Goal: Task Accomplishment & Management: Manage account settings

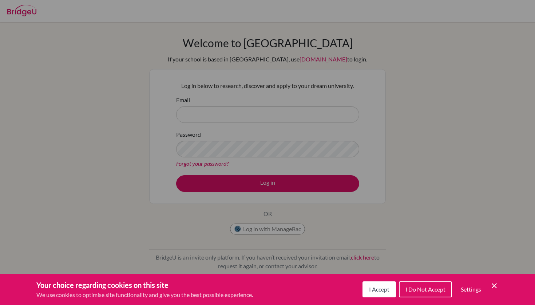
click at [376, 290] on span "I Accept" at bounding box center [379, 289] width 20 height 7
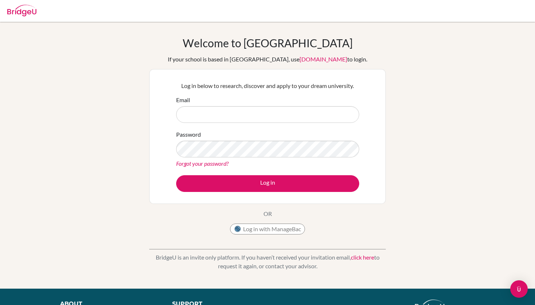
click at [263, 100] on div "Email" at bounding box center [267, 109] width 183 height 27
click at [260, 104] on div "Email" at bounding box center [267, 109] width 183 height 27
click at [259, 112] on input "Email" at bounding box center [267, 114] width 183 height 17
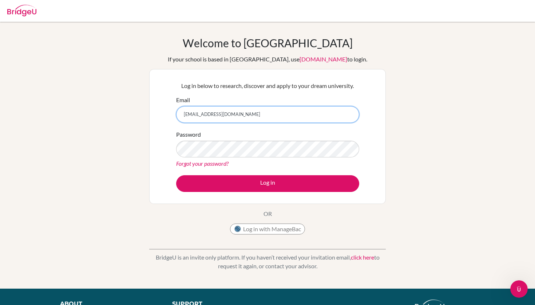
type input "2018.misheel.g@shineue.edu.mn"
click at [267, 183] on button "Log in" at bounding box center [267, 183] width 183 height 17
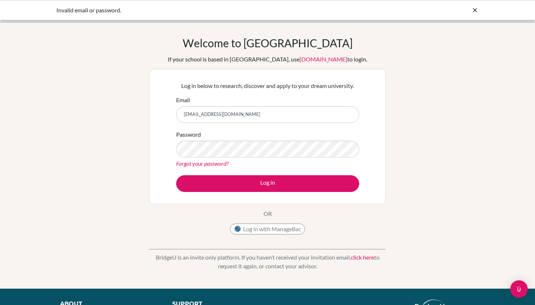
click at [215, 163] on link "Forgot your password?" at bounding box center [202, 163] width 52 height 7
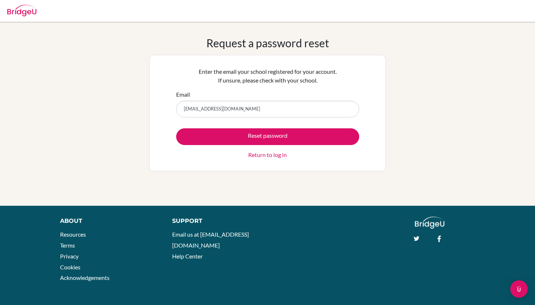
type input "[EMAIL_ADDRESS][DOMAIN_NAME]"
click at [267, 136] on button "Reset password" at bounding box center [267, 136] width 183 height 17
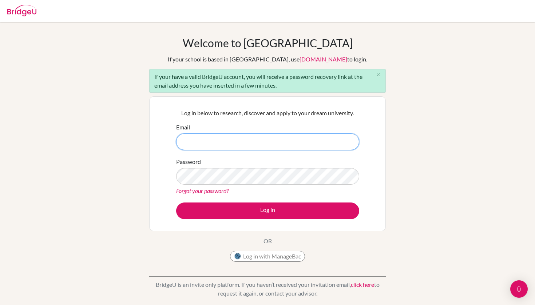
click at [217, 140] on input "Email" at bounding box center [267, 142] width 183 height 17
click at [231, 144] on input "2018.misheel.g@shineuedu.mn" at bounding box center [267, 142] width 183 height 17
click at [233, 143] on input "2018.misheel.g@shineuedu.mn" at bounding box center [267, 142] width 183 height 17
click at [230, 143] on input "2018.misheel.g@shineuedu.mn" at bounding box center [267, 142] width 183 height 17
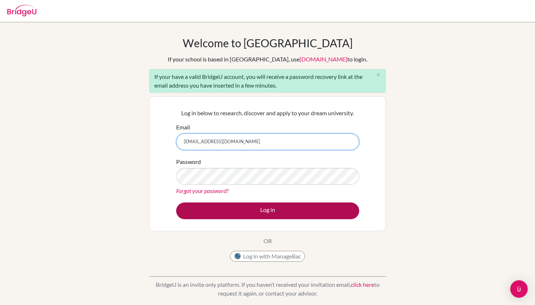
type input "[EMAIL_ADDRESS][DOMAIN_NAME]"
click at [246, 215] on button "Log in" at bounding box center [267, 211] width 183 height 17
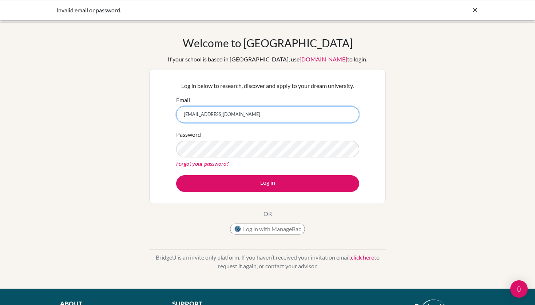
click at [248, 113] on input "[EMAIL_ADDRESS][DOMAIN_NAME]" at bounding box center [267, 114] width 183 height 17
click at [266, 128] on form "Email [EMAIL_ADDRESS][DOMAIN_NAME] Password Forgot your password? Log in" at bounding box center [267, 144] width 183 height 96
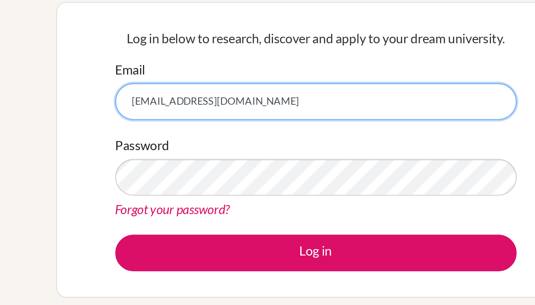
click at [176, 106] on input "[EMAIL_ADDRESS][DOMAIN_NAME]" at bounding box center [267, 114] width 183 height 17
type input "[EMAIL_ADDRESS][DOMAIN_NAME]"
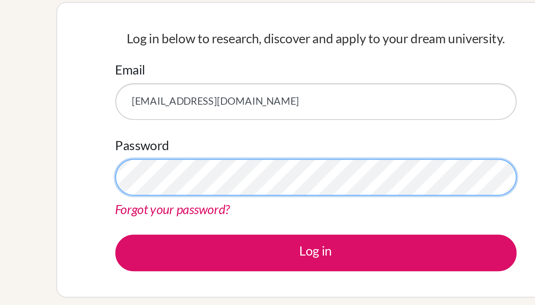
click at [176, 175] on button "Log in" at bounding box center [267, 183] width 183 height 17
